Goal: Task Accomplishment & Management: Use online tool/utility

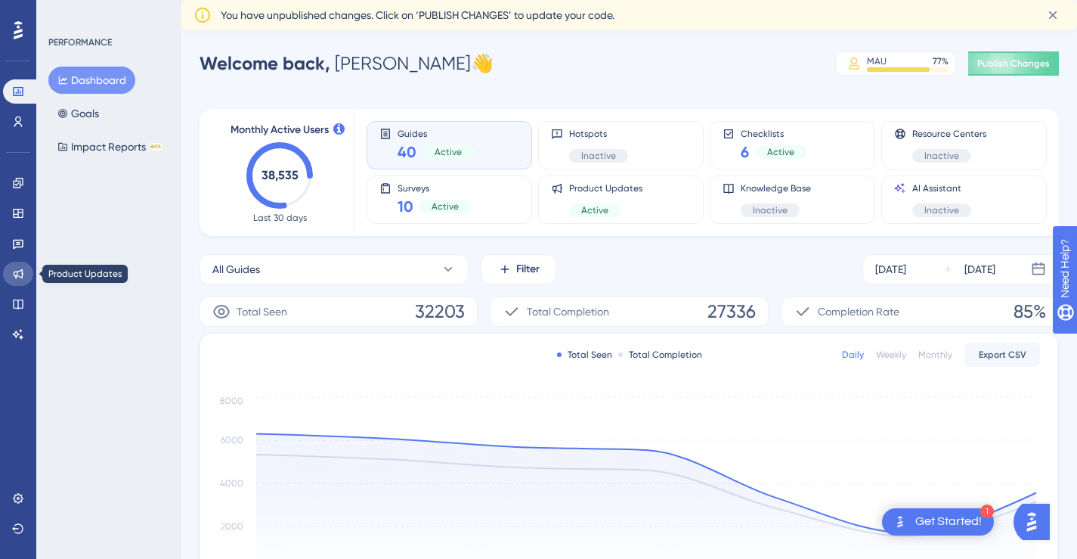
click at [17, 279] on icon at bounding box center [18, 274] width 12 height 12
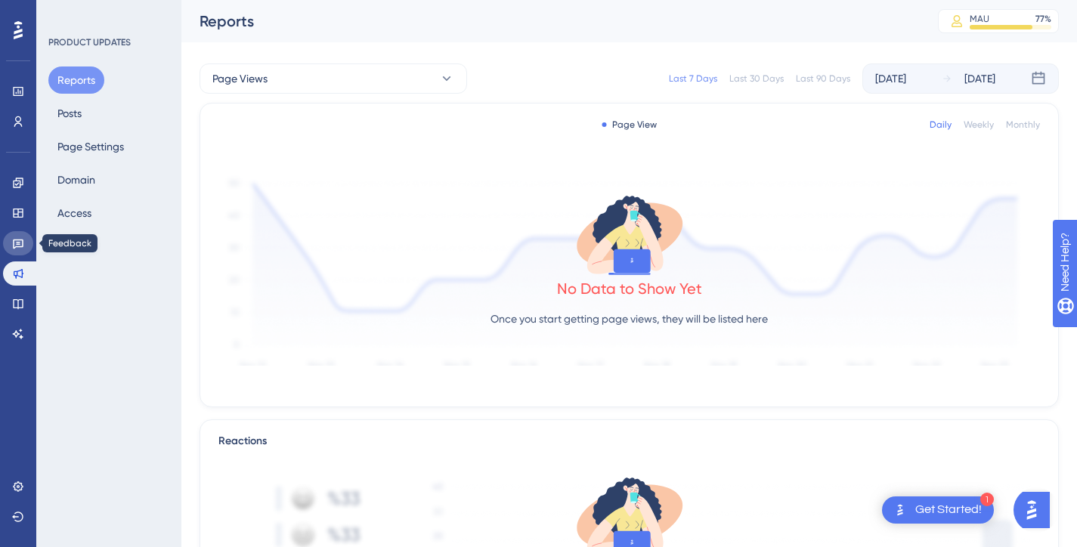
click at [18, 243] on icon at bounding box center [18, 245] width 11 height 10
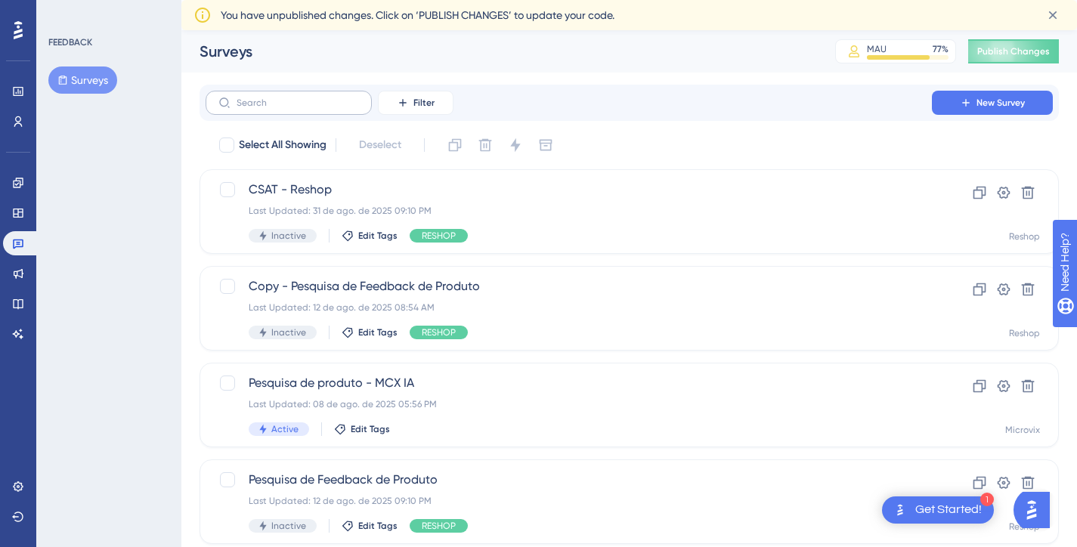
click at [268, 95] on label at bounding box center [289, 103] width 166 height 24
click at [268, 98] on input "text" at bounding box center [298, 103] width 122 height 11
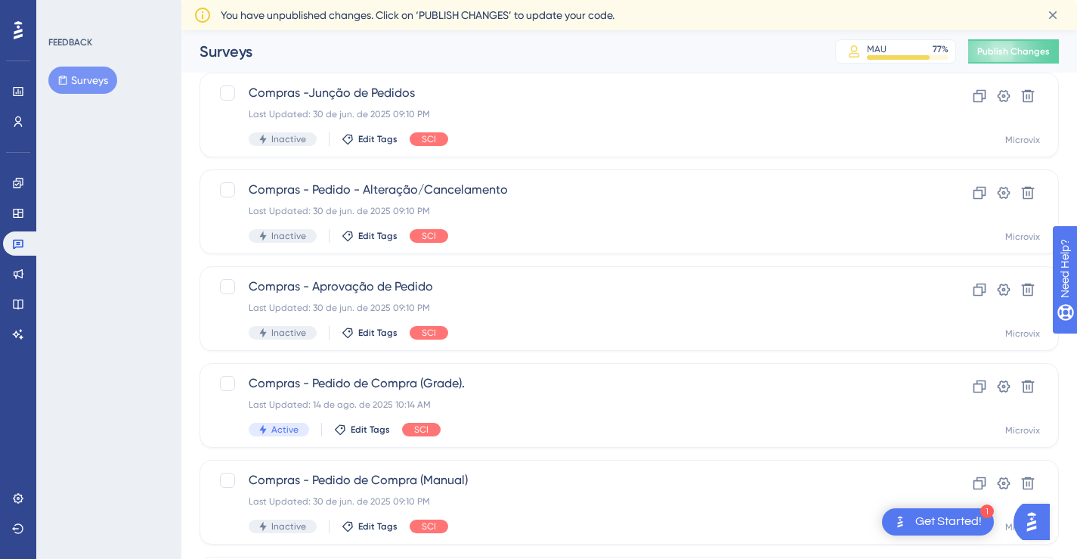
scroll to position [615, 0]
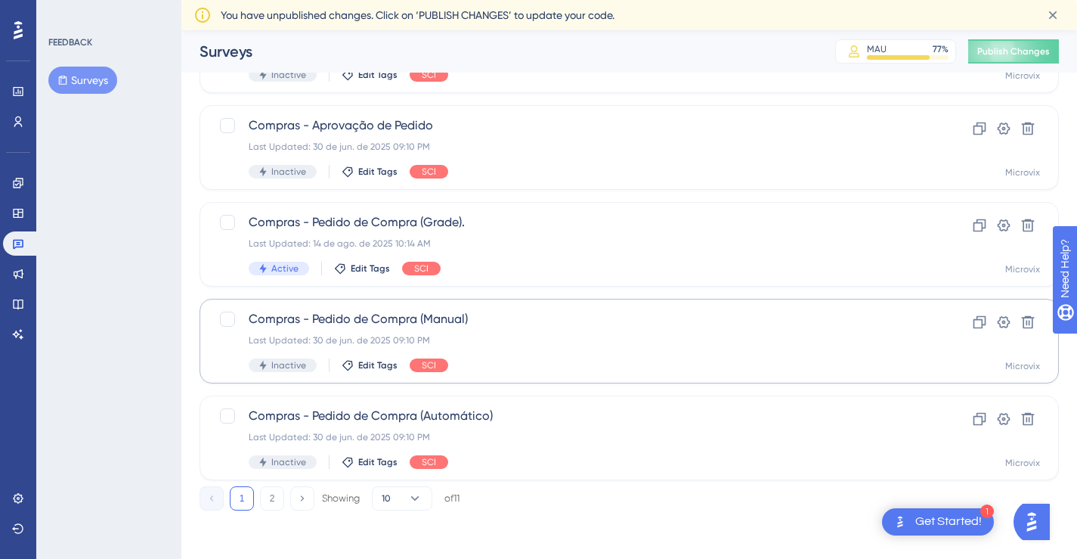
type input "compras"
click at [465, 341] on div "Last Updated: 30 de jun. de 2025 09:10 PM" at bounding box center [569, 340] width 640 height 12
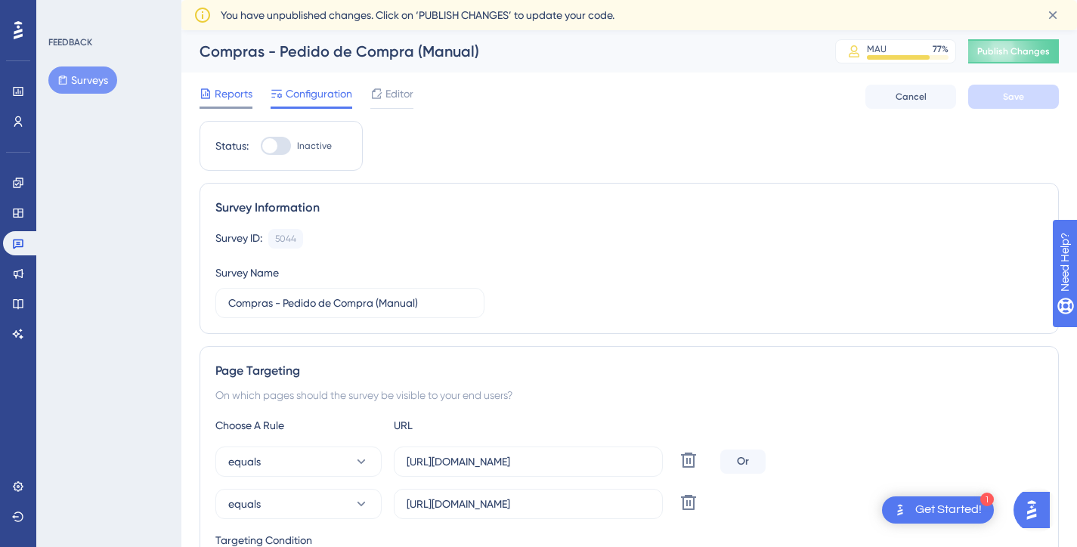
click at [240, 92] on span "Reports" at bounding box center [234, 94] width 38 height 18
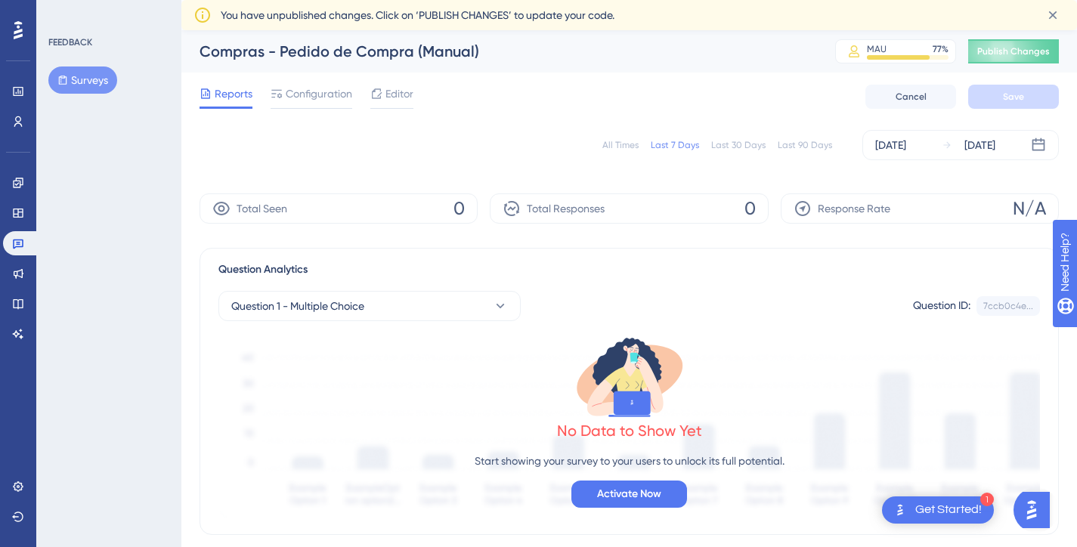
click at [610, 140] on div "All Times" at bounding box center [621, 145] width 36 height 12
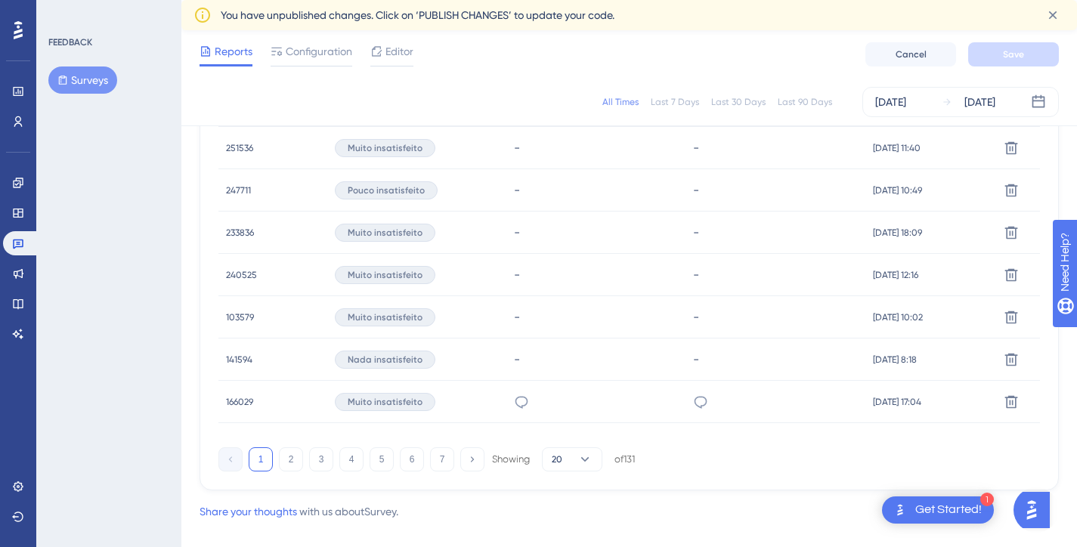
scroll to position [1087, 0]
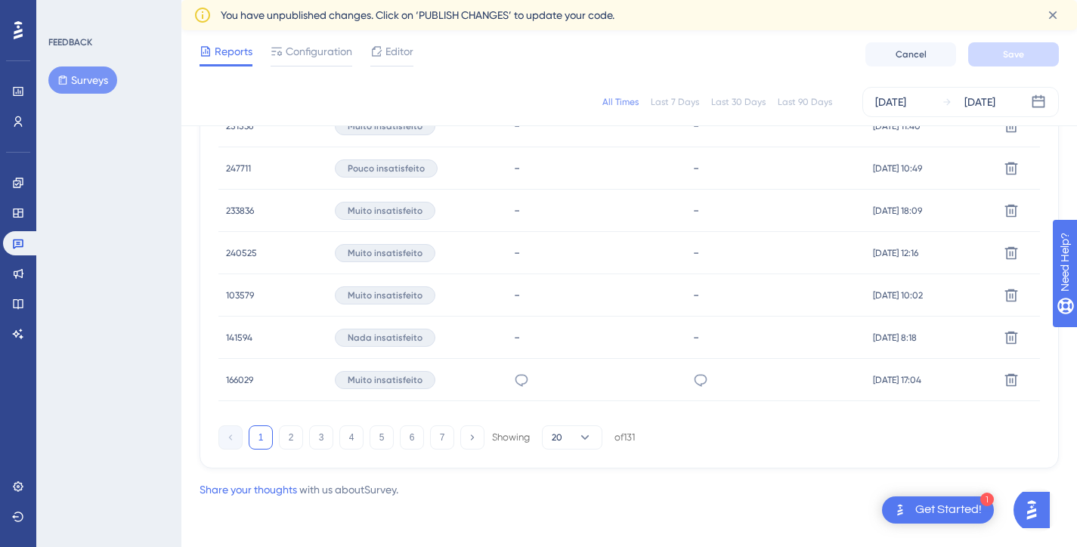
drag, startPoint x: 1086, startPoint y: 102, endPoint x: 20, endPoint y: 40, distance: 1067.8
click at [565, 439] on button "20" at bounding box center [572, 438] width 60 height 24
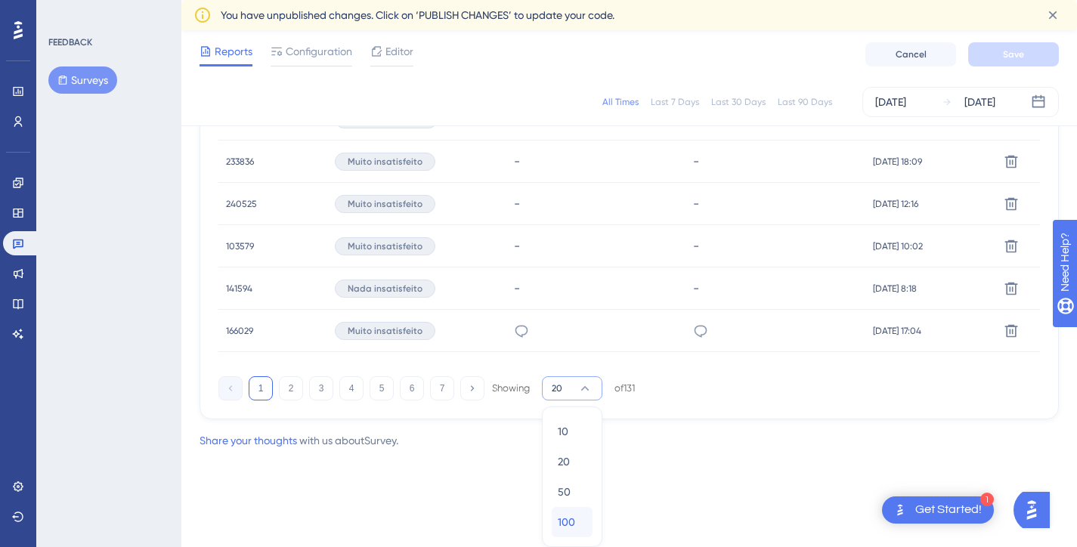
click at [566, 517] on span "100" at bounding box center [566, 522] width 17 height 18
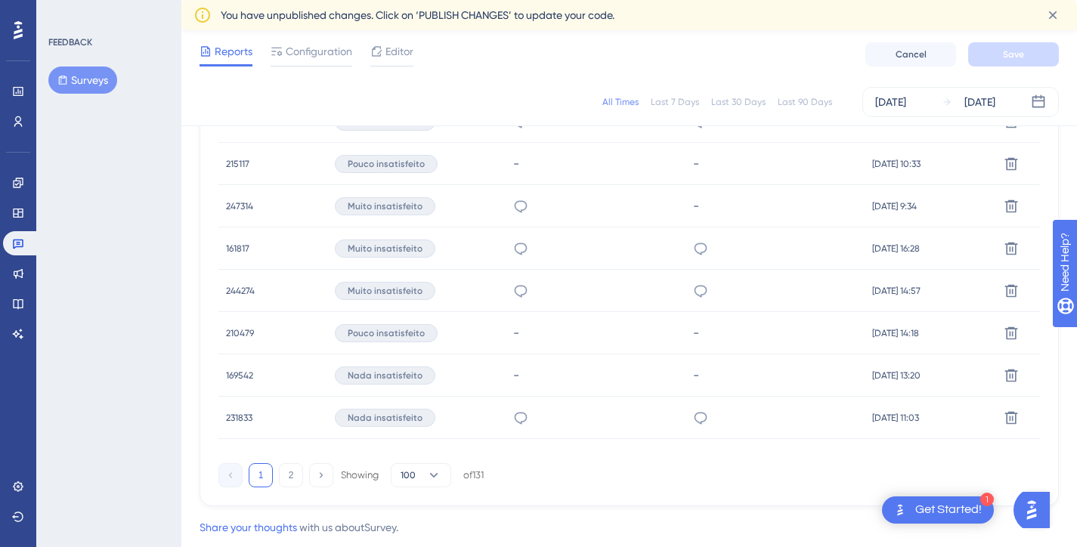
scroll to position [4474, 0]
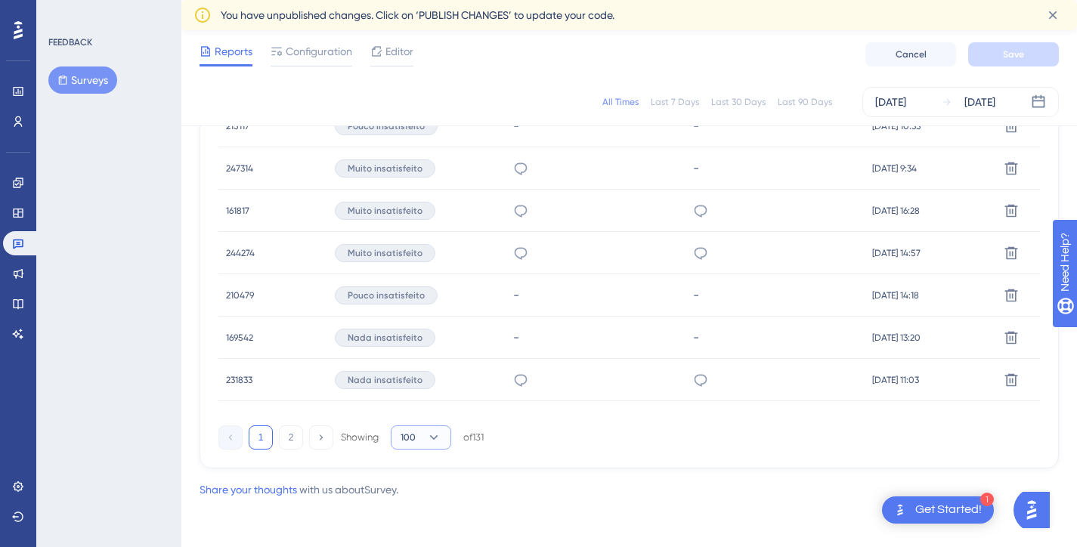
click at [435, 434] on icon at bounding box center [433, 437] width 15 height 15
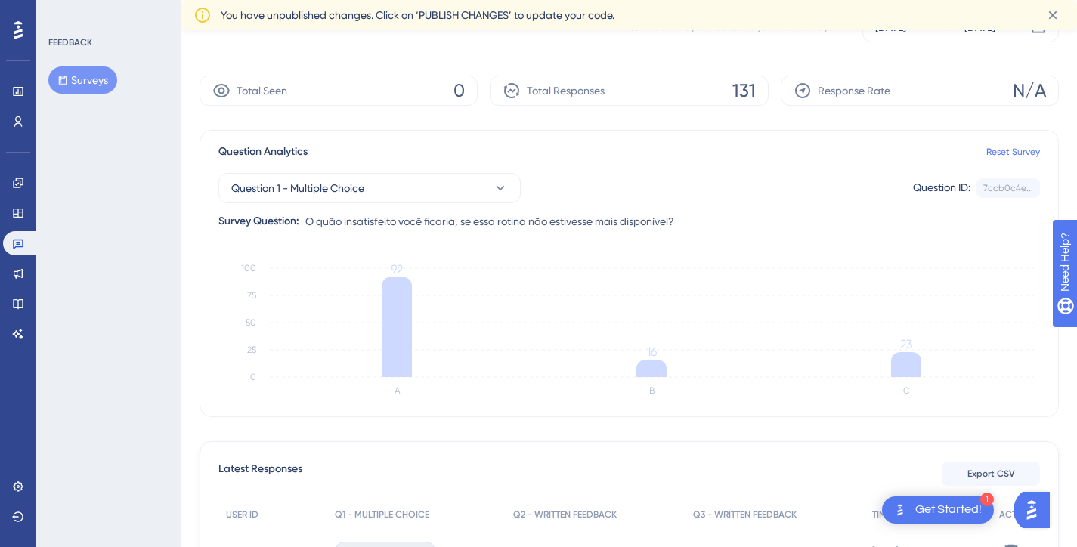
scroll to position [0, 0]
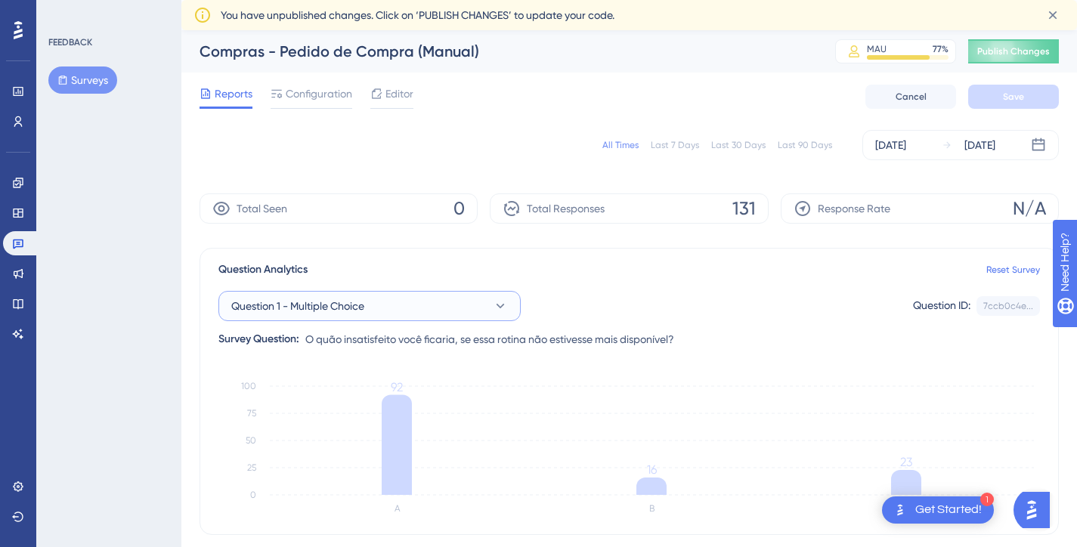
click at [423, 313] on button "Question 1 - Multiple Choice" at bounding box center [369, 306] width 302 height 30
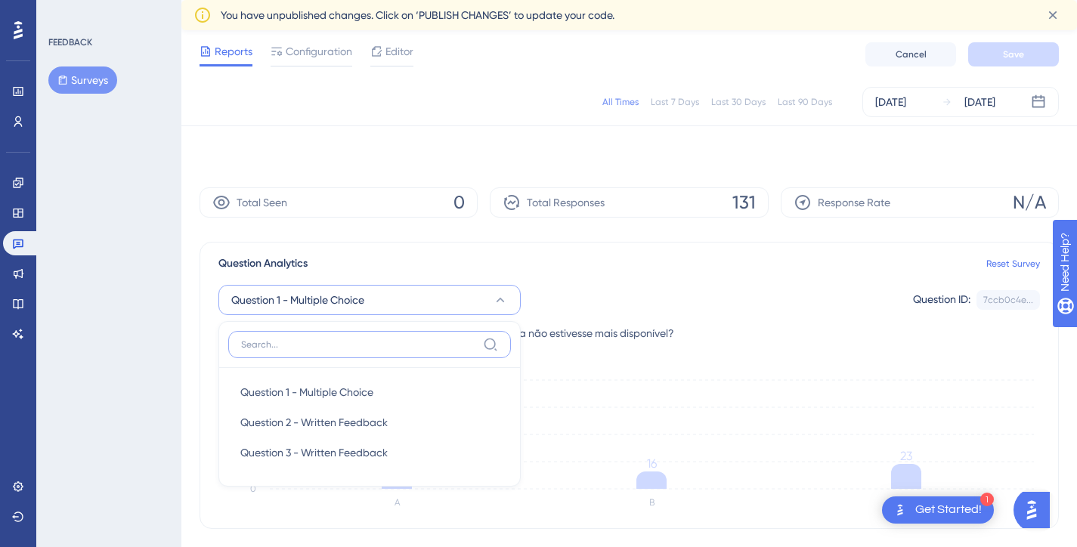
scroll to position [135, 0]
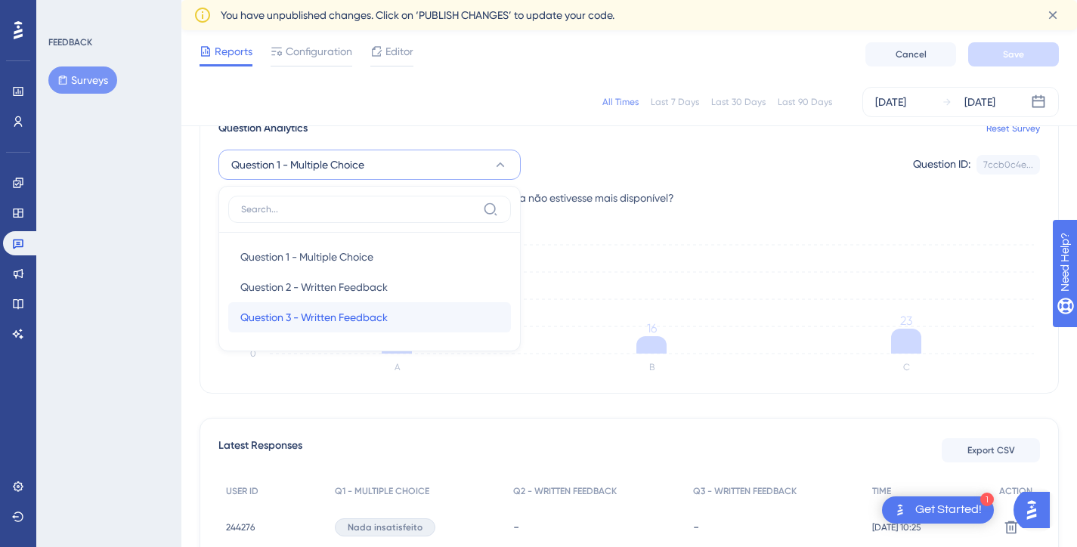
click at [372, 320] on span "Question 3 - Written Feedback" at bounding box center [313, 317] width 147 height 18
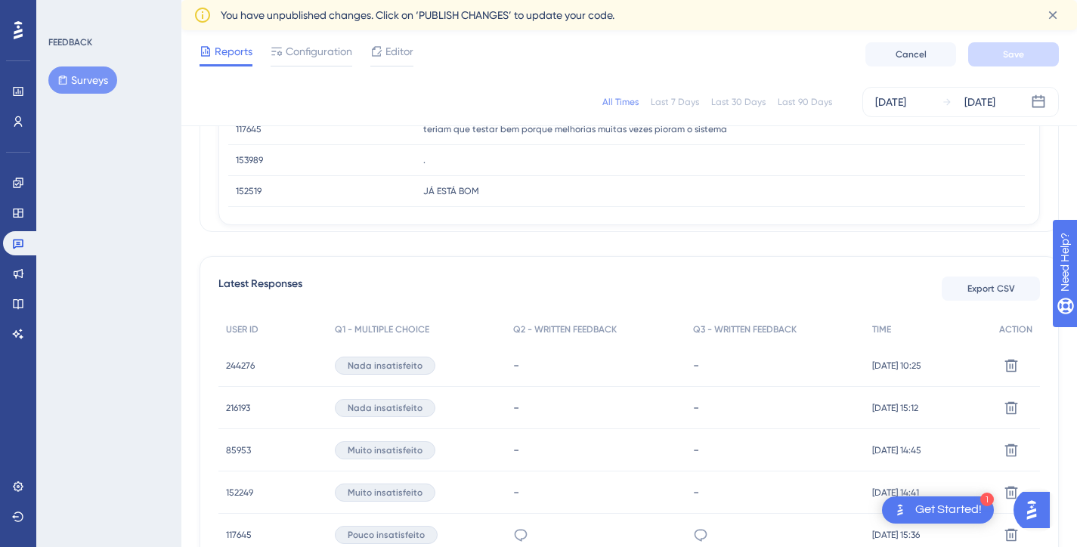
scroll to position [224, 0]
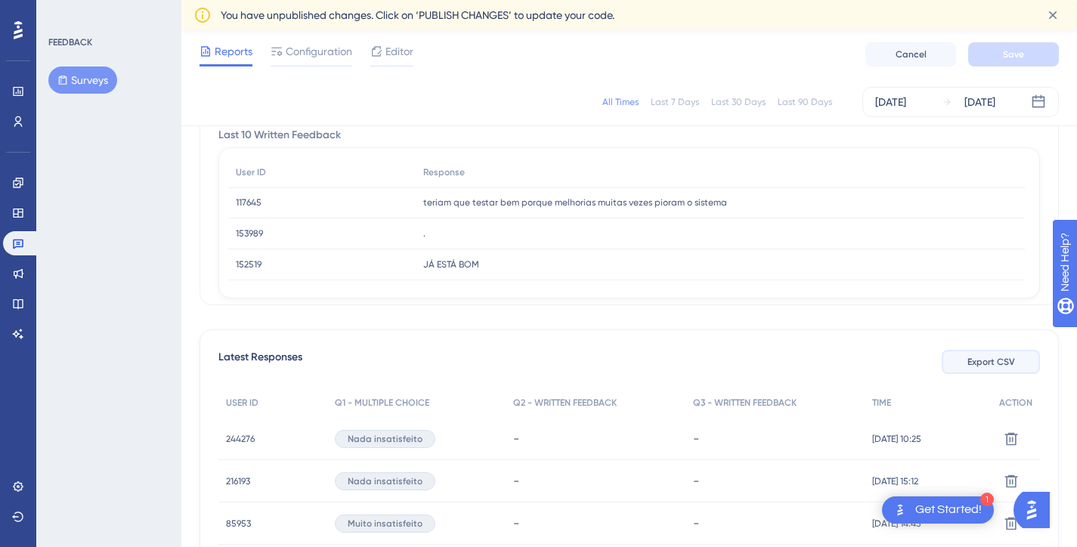
click at [1011, 356] on span "Export CSV" at bounding box center [992, 362] width 48 height 12
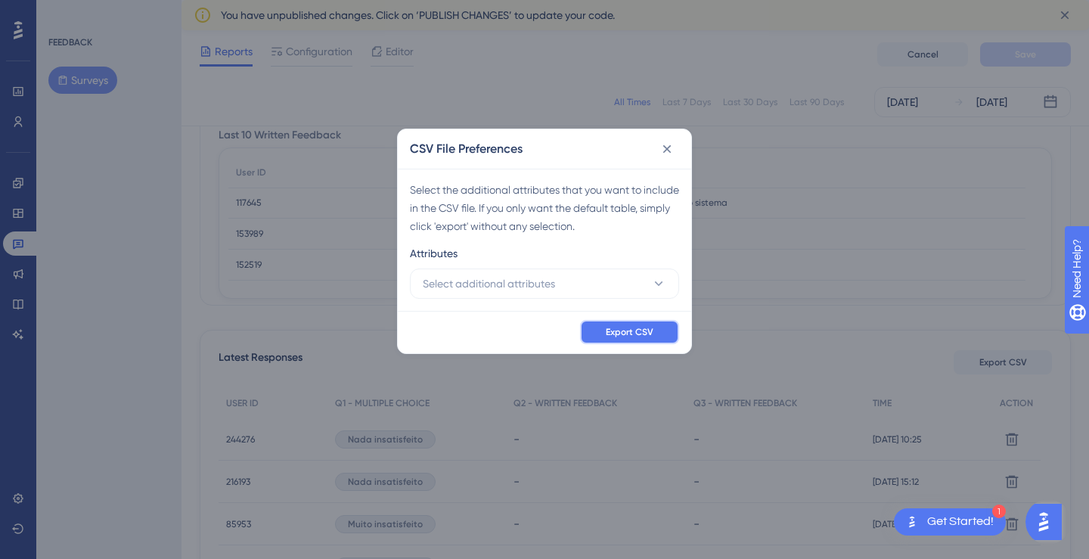
click at [626, 332] on span "Export CSV" at bounding box center [630, 332] width 48 height 12
